Goal: Information Seeking & Learning: Learn about a topic

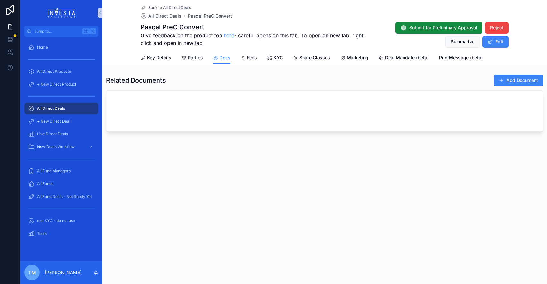
click at [50, 109] on span "All Direct Deals" at bounding box center [51, 108] width 28 height 5
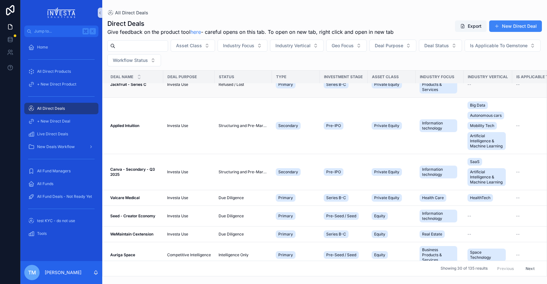
scroll to position [152, 0]
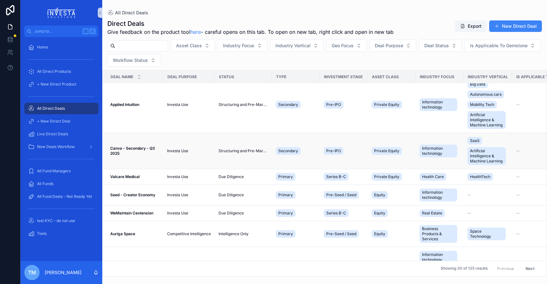
click at [138, 150] on strong "Canva - Secondary - Q3 2025" at bounding box center [133, 151] width 46 height 10
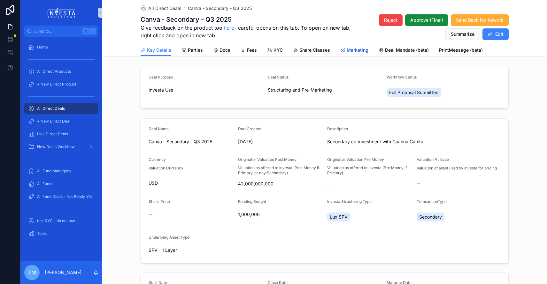
click at [357, 50] on span "Marketing" at bounding box center [358, 50] width 22 height 6
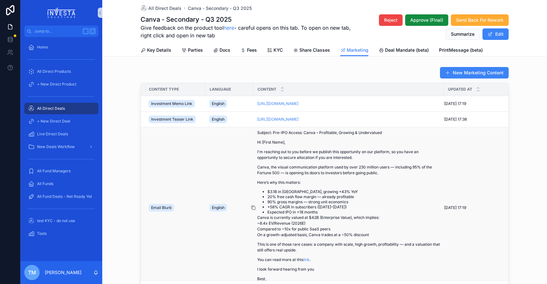
click at [252, 207] on icon "scrollable content" at bounding box center [253, 207] width 5 height 5
click at [270, 120] on link "[URL][DOMAIN_NAME]" at bounding box center [277, 119] width 41 height 5
